Goal: Transaction & Acquisition: Purchase product/service

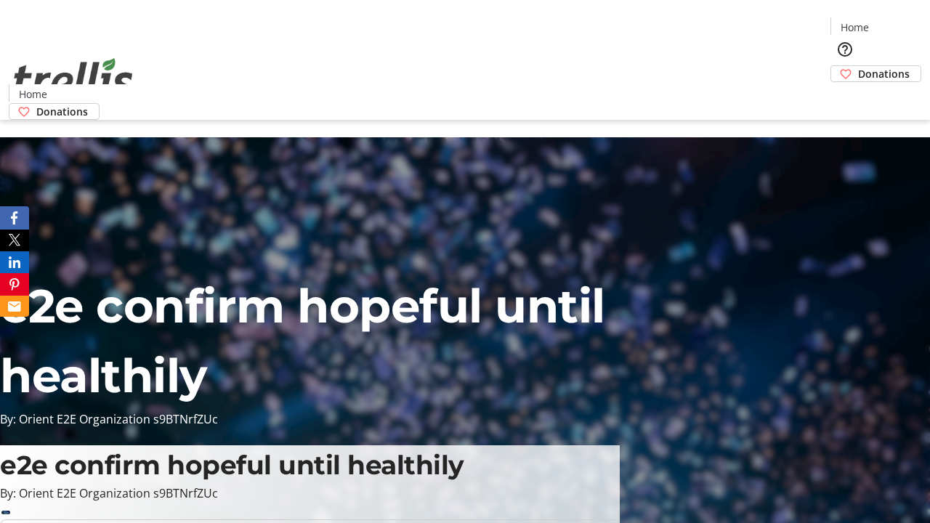
click at [858, 66] on span "Donations" at bounding box center [884, 73] width 52 height 15
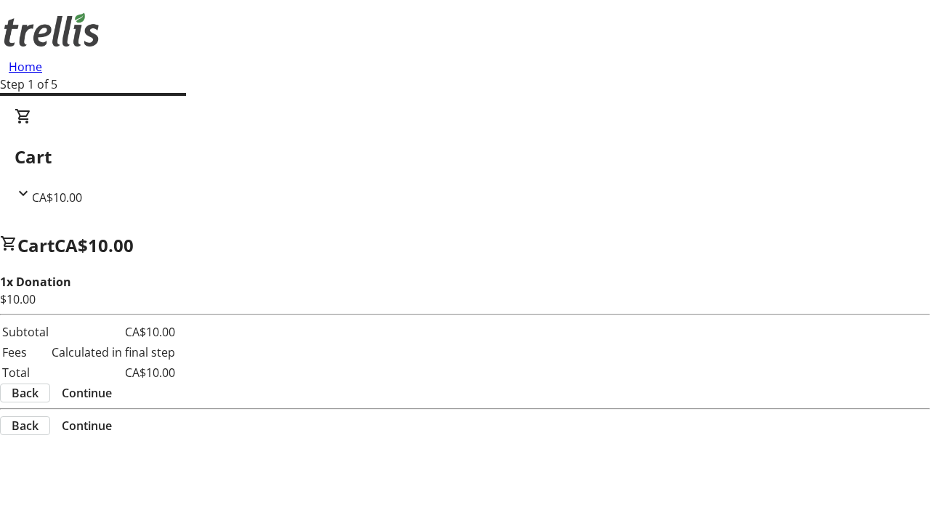
select select "CA"
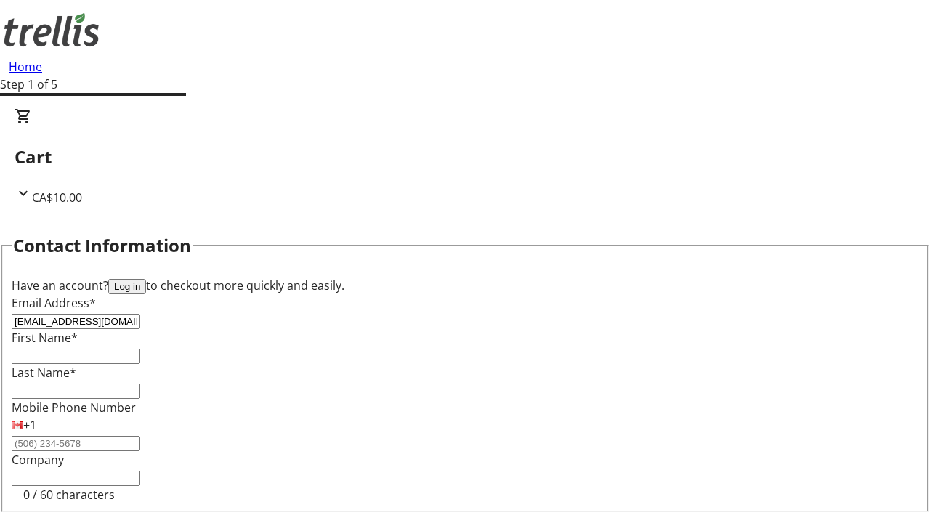
type input "[EMAIL_ADDRESS][DOMAIN_NAME]"
type input "Rod"
type input "[PERSON_NAME]"
type input "[STREET_ADDRESS][PERSON_NAME]"
type input "Kelowna"
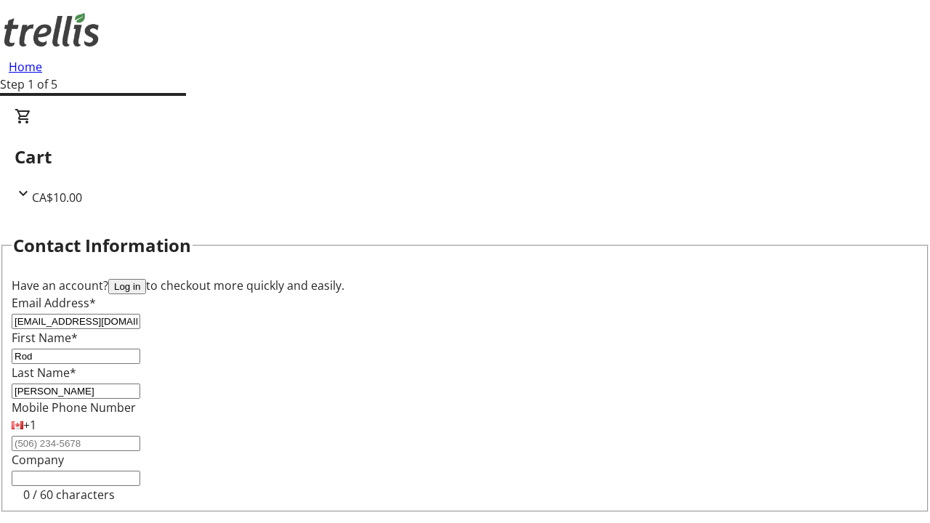
select select "BC"
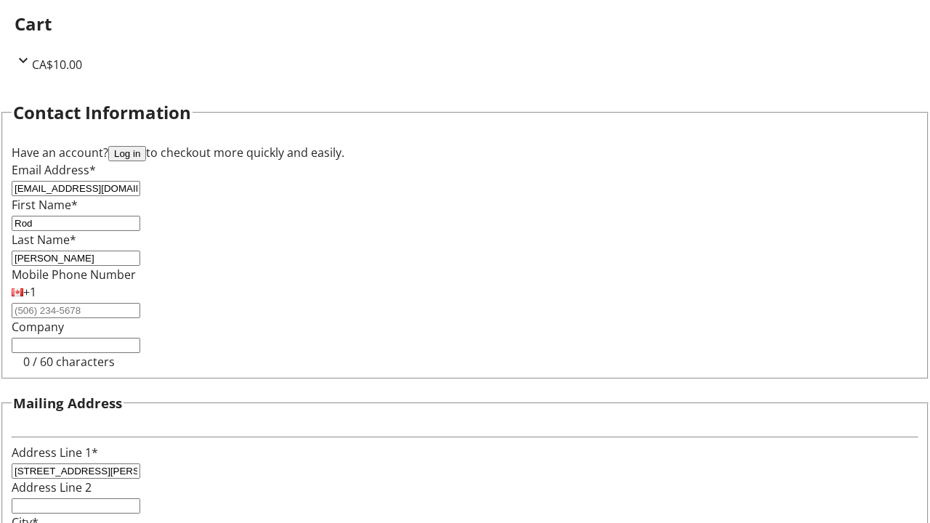
type input "Kelowna"
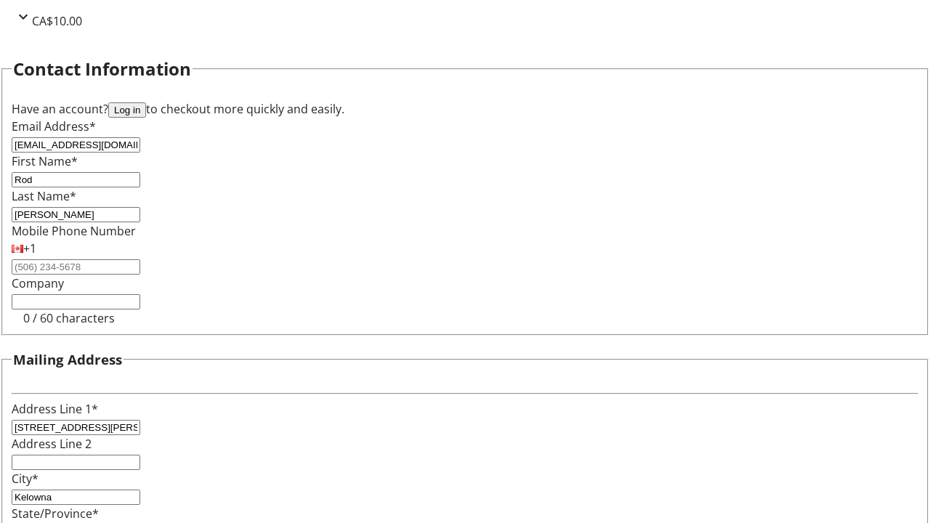
type input "V1Y 0C2"
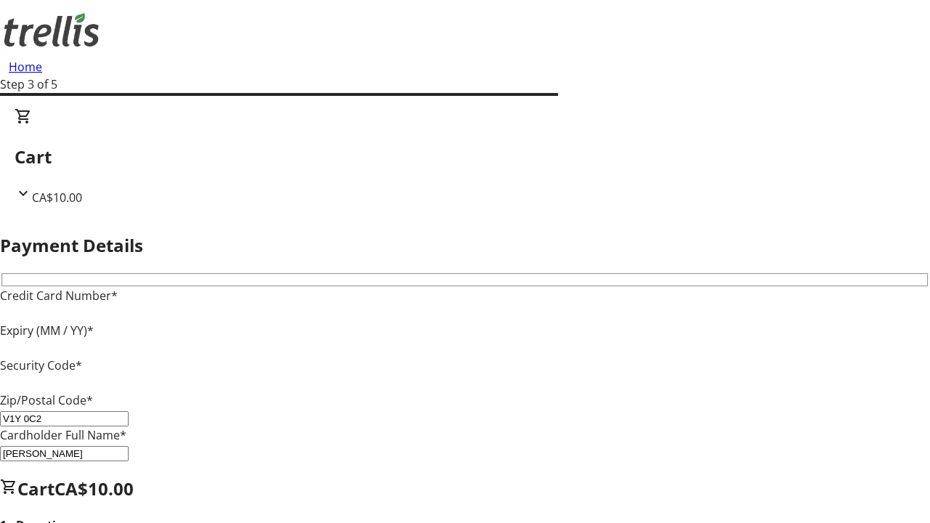
type input "V1Y 0C2"
